Goal: Find specific page/section

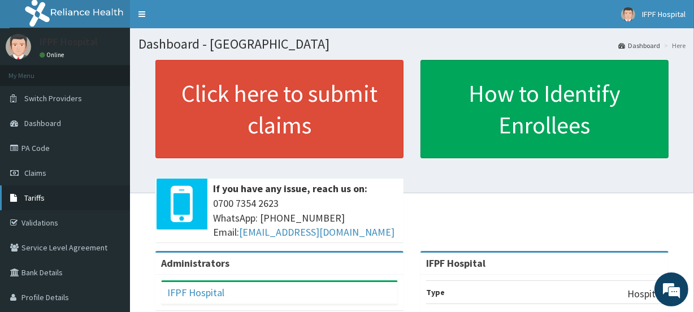
click at [50, 203] on link "Tariffs" at bounding box center [65, 197] width 130 height 25
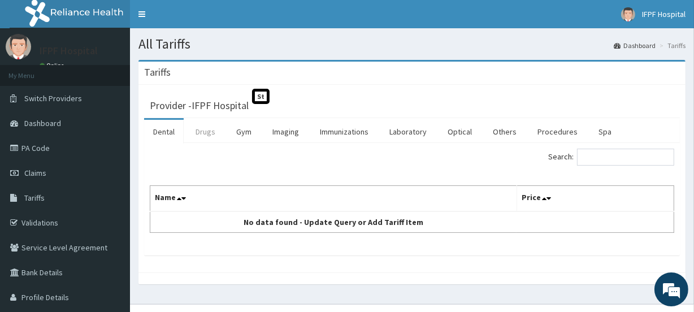
click at [208, 129] on link "Drugs" at bounding box center [205, 132] width 38 height 24
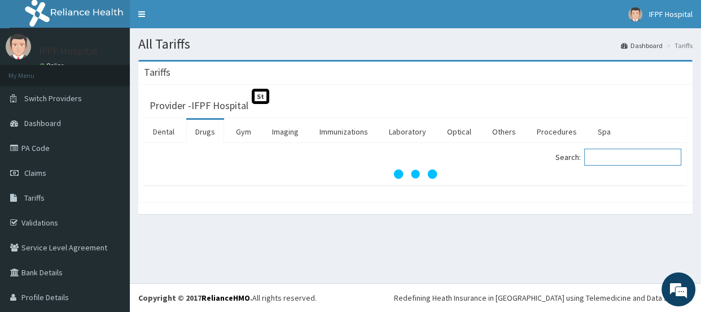
click at [618, 154] on input "Search:" at bounding box center [633, 157] width 97 height 17
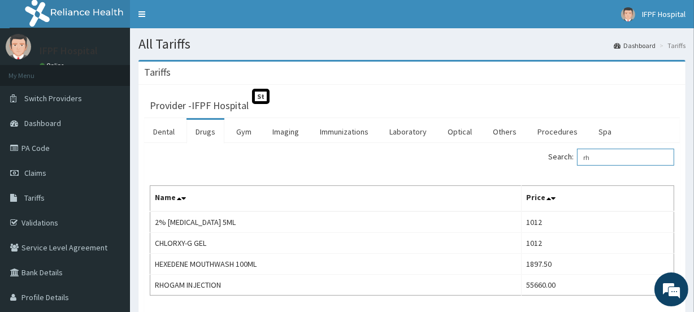
type input "r"
